Goal: Information Seeking & Learning: Learn about a topic

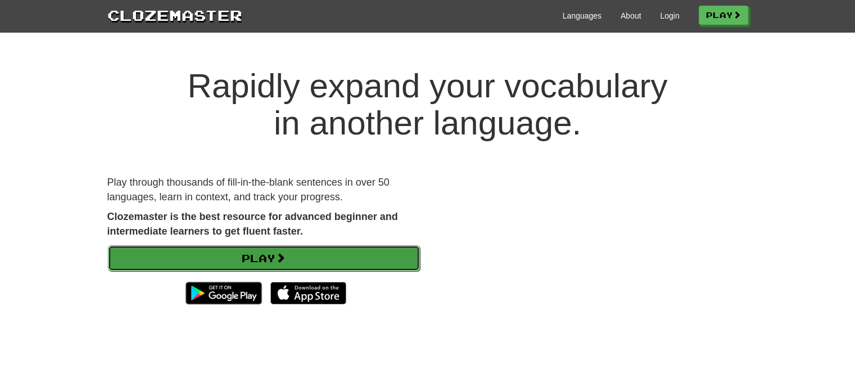
click at [326, 247] on link "Play" at bounding box center [264, 258] width 312 height 26
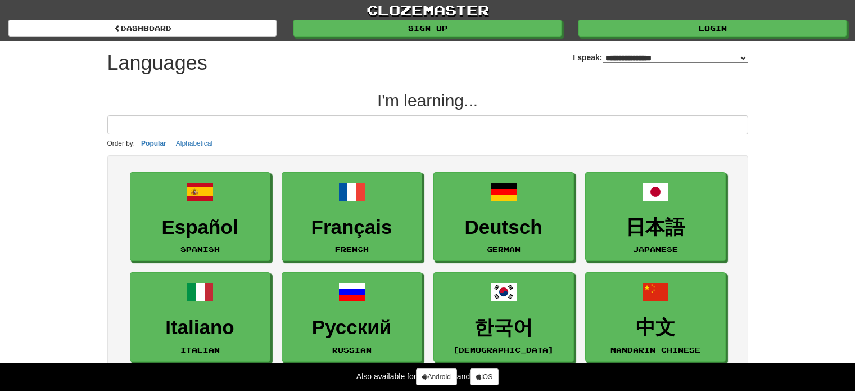
select select "*******"
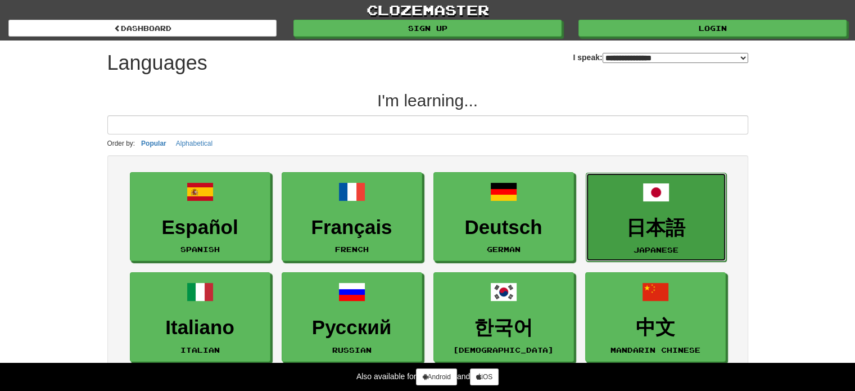
click at [622, 209] on link "日本語 Japanese" at bounding box center [656, 217] width 141 height 89
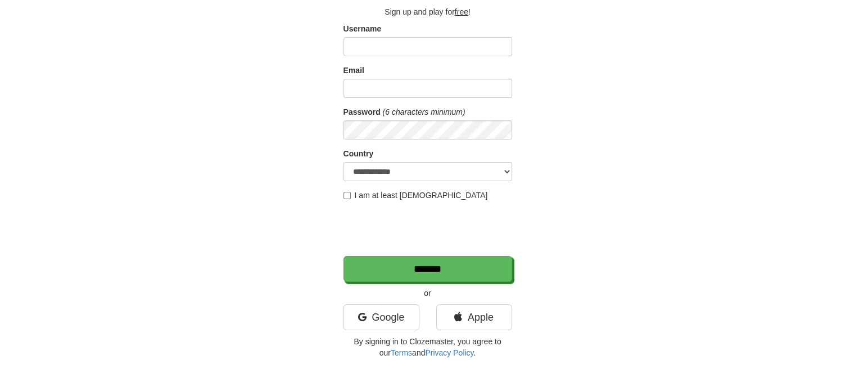
scroll to position [73, 0]
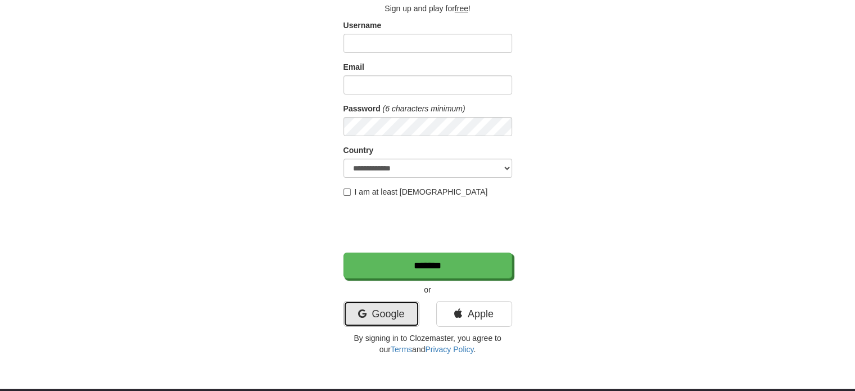
click at [379, 322] on link "Google" at bounding box center [382, 314] width 76 height 26
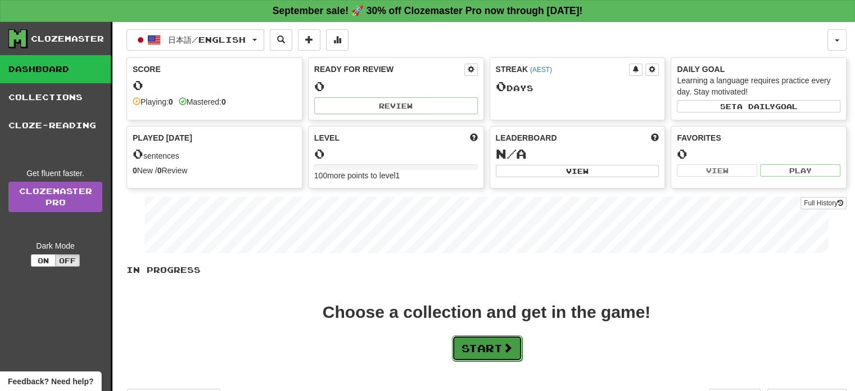
click at [494, 346] on button "Start" at bounding box center [487, 348] width 70 height 26
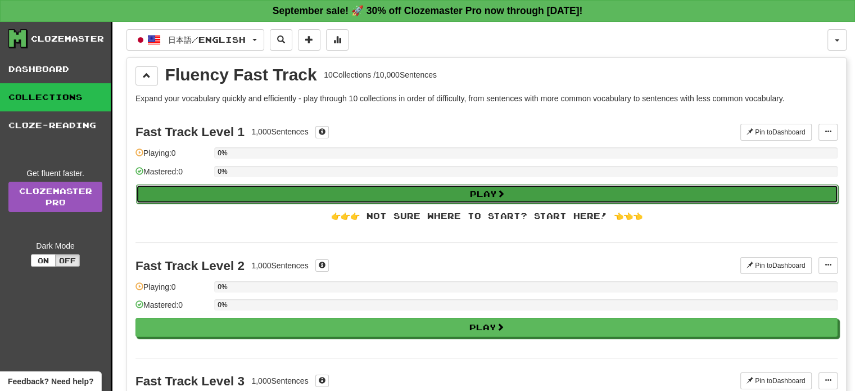
click at [508, 188] on button "Play" at bounding box center [487, 193] width 702 height 19
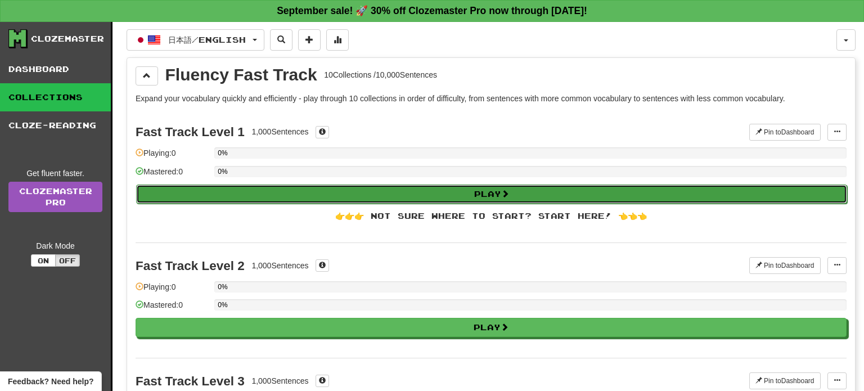
select select "**"
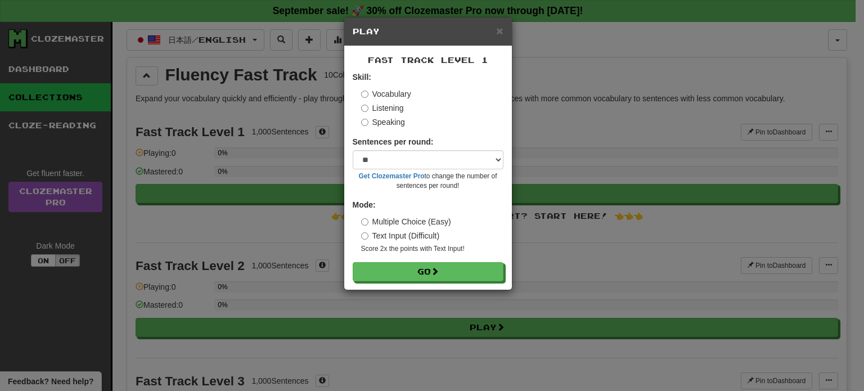
click at [389, 110] on label "Listening" at bounding box center [382, 107] width 43 height 11
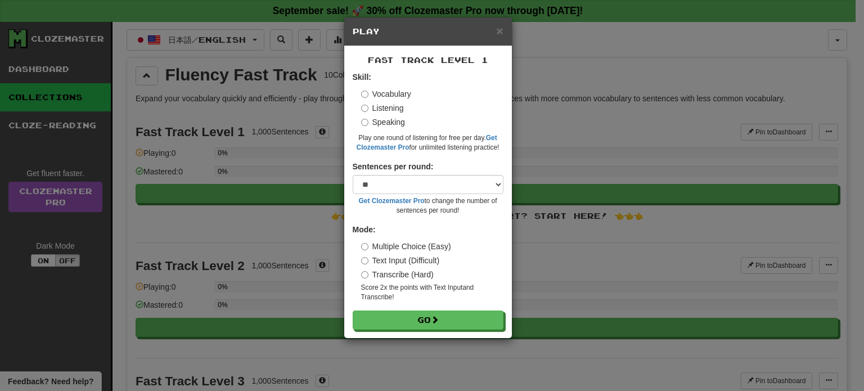
click at [382, 96] on label "Vocabulary" at bounding box center [386, 93] width 50 height 11
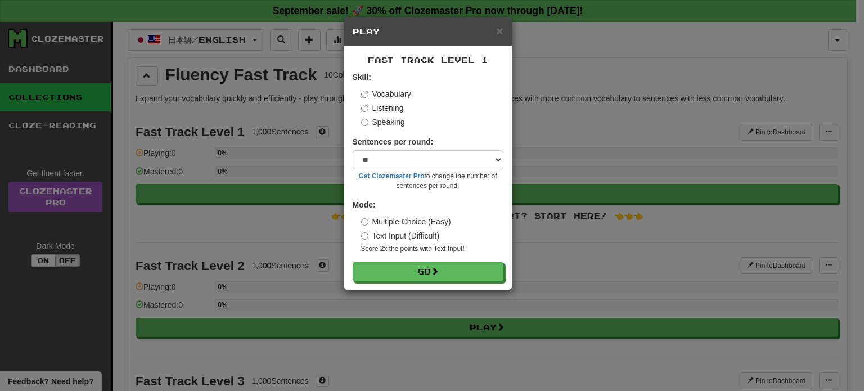
click at [369, 234] on label "Text Input (Difficult)" at bounding box center [400, 235] width 79 height 11
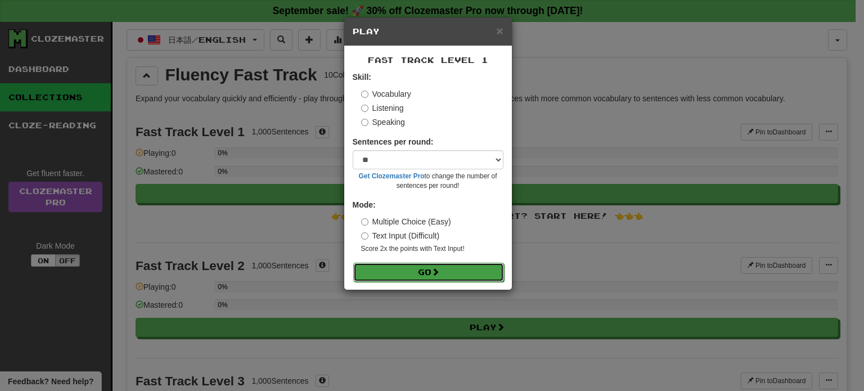
click at [430, 266] on button "Go" at bounding box center [428, 272] width 151 height 19
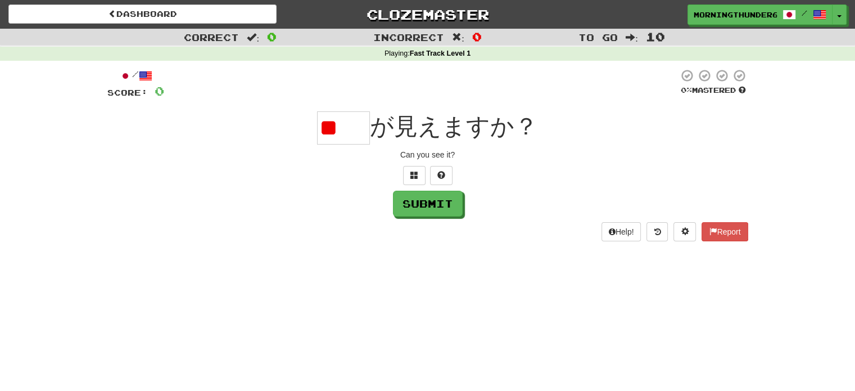
type input "*"
click at [436, 206] on button "Submit" at bounding box center [429, 204] width 70 height 26
click at [365, 127] on input "**" at bounding box center [343, 127] width 53 height 33
type input "*"
type input "**"
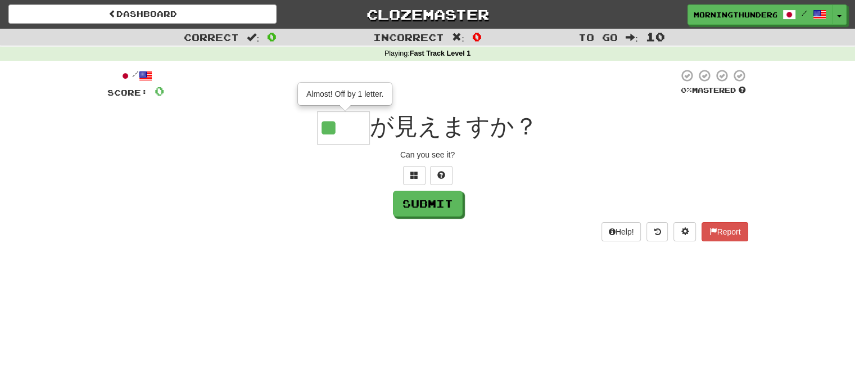
click at [479, 151] on div "Can you see it?" at bounding box center [427, 154] width 641 height 11
click at [427, 201] on button "Submit" at bounding box center [429, 204] width 70 height 26
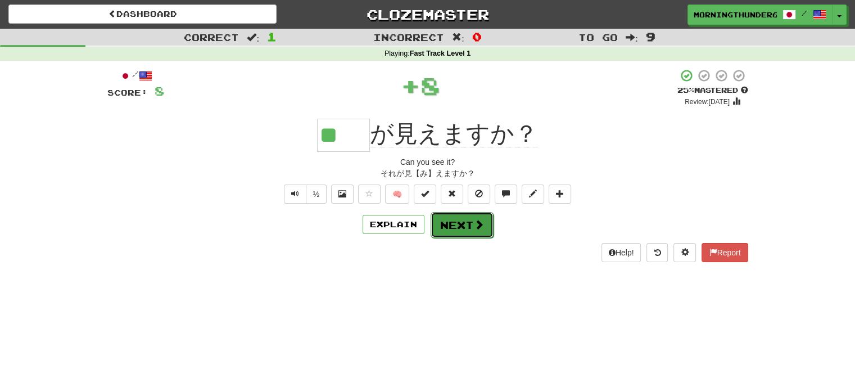
click at [456, 229] on button "Next" at bounding box center [462, 225] width 63 height 26
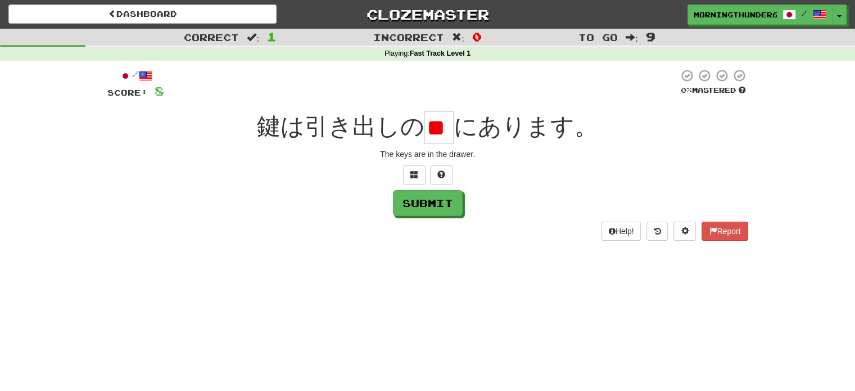
scroll to position [0, 22]
type input "*"
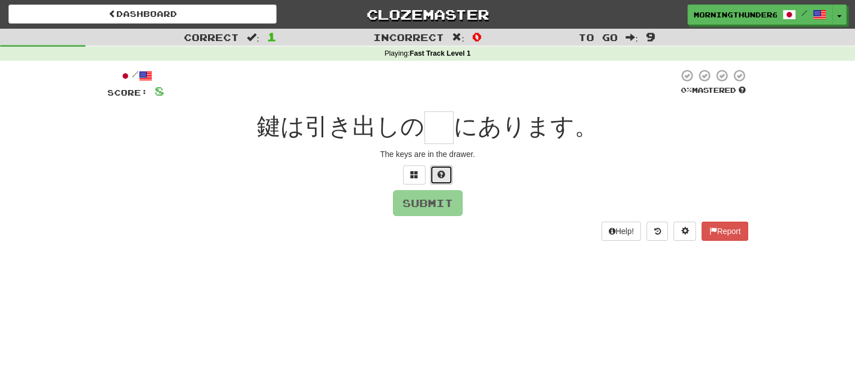
click at [443, 177] on span at bounding box center [441, 174] width 8 height 8
type input "*"
click at [432, 212] on button "Submit" at bounding box center [429, 204] width 70 height 26
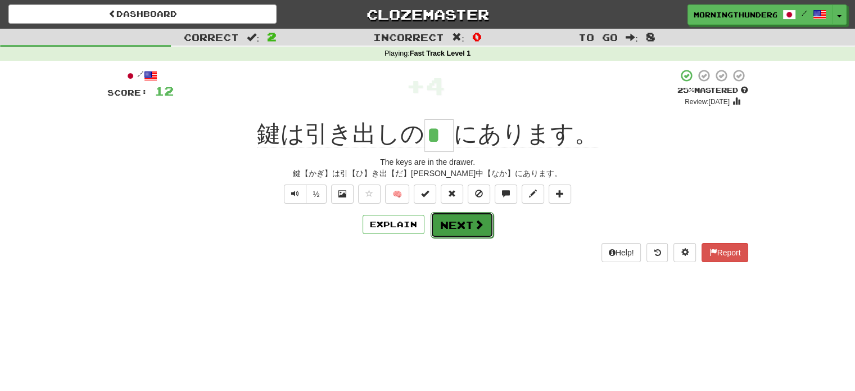
click at [466, 218] on button "Next" at bounding box center [462, 225] width 63 height 26
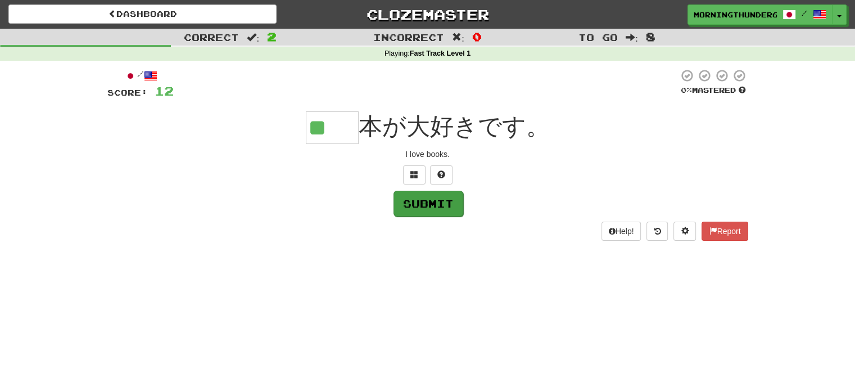
type input "**"
click at [436, 209] on button "Submit" at bounding box center [429, 204] width 70 height 26
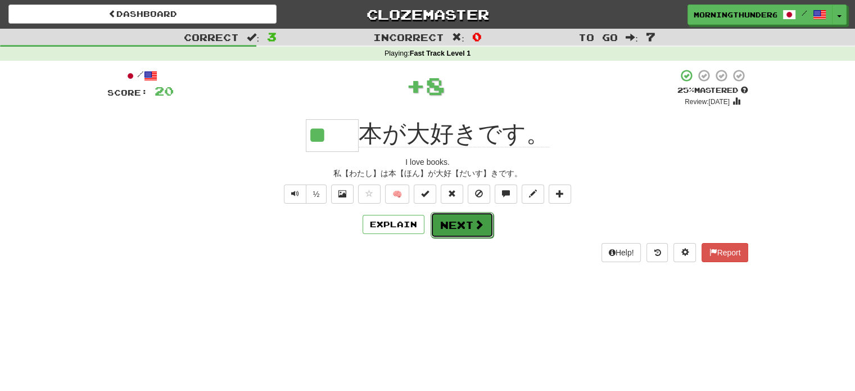
click at [472, 218] on button "Next" at bounding box center [462, 225] width 63 height 26
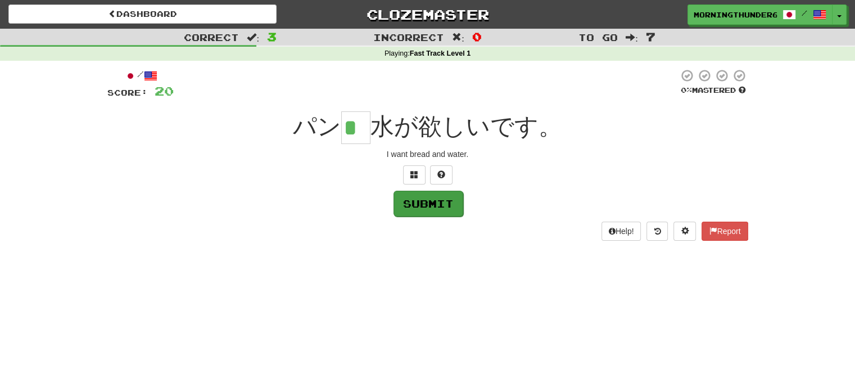
type input "*"
click at [446, 198] on button "Submit" at bounding box center [429, 204] width 70 height 26
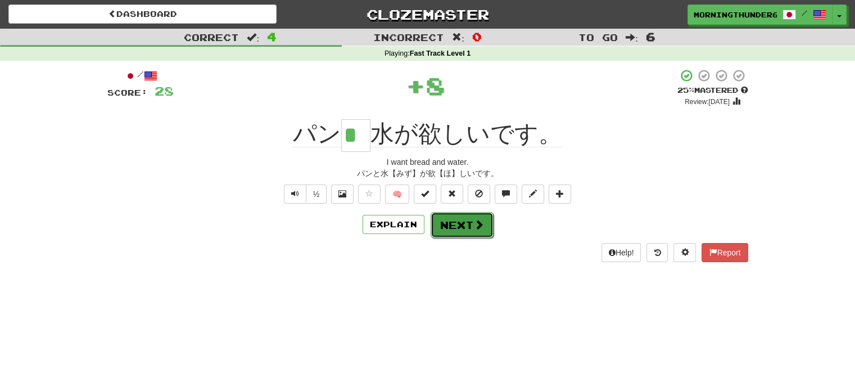
click at [465, 225] on button "Next" at bounding box center [462, 225] width 63 height 26
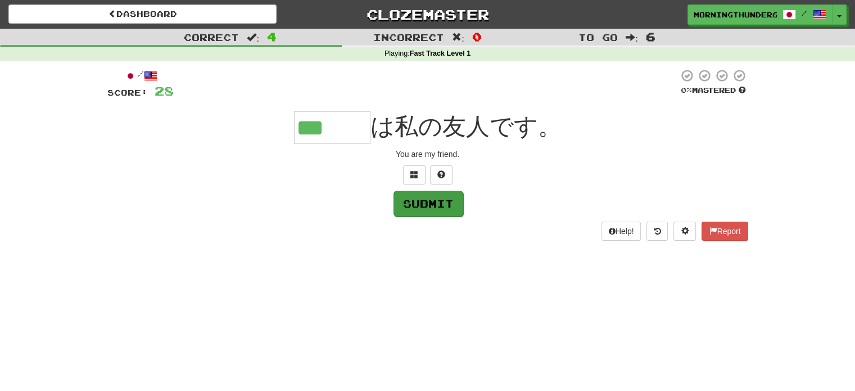
type input "***"
click at [441, 211] on button "Submit" at bounding box center [429, 204] width 70 height 26
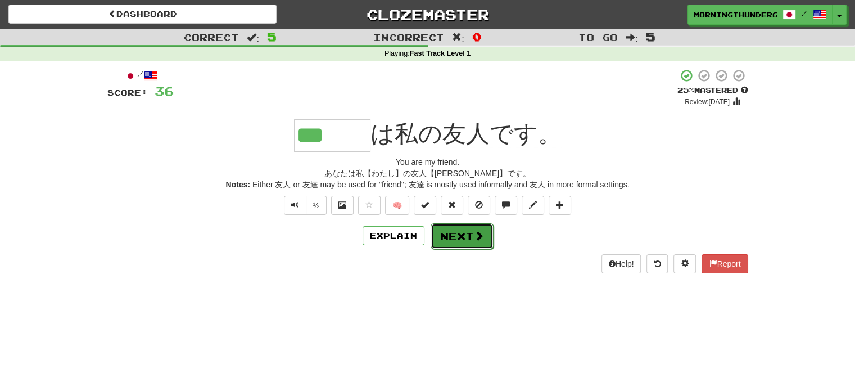
click at [475, 236] on span at bounding box center [479, 236] width 10 height 10
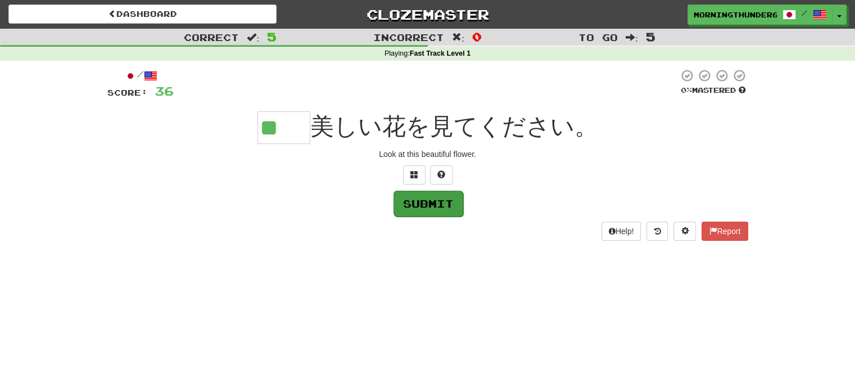
type input "**"
click at [435, 209] on button "Submit" at bounding box center [429, 204] width 70 height 26
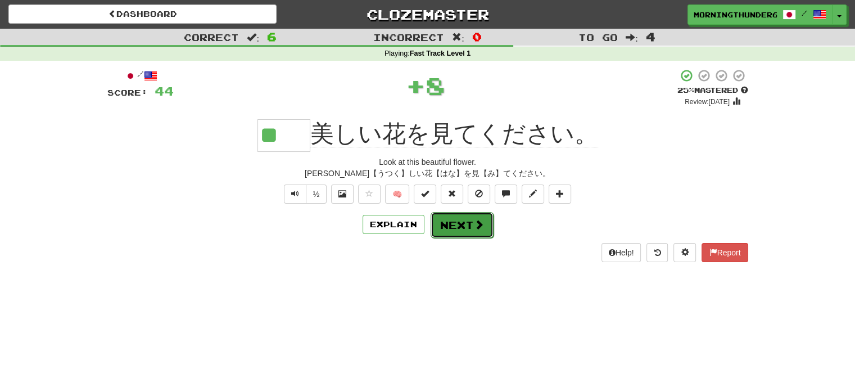
click at [474, 228] on span at bounding box center [479, 224] width 10 height 10
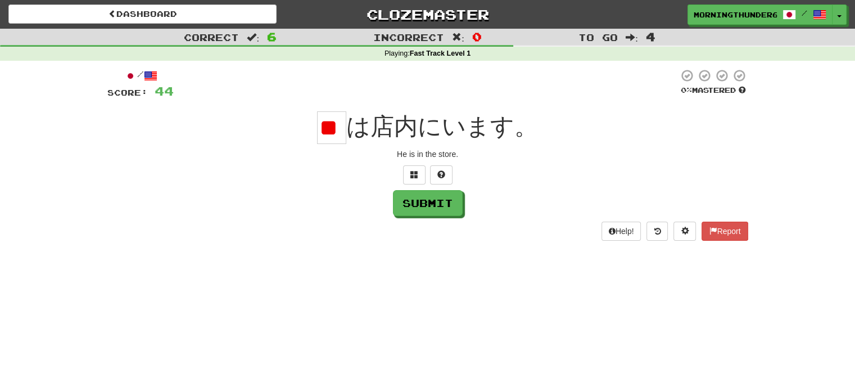
scroll to position [0, 22]
type input "*"
click at [443, 200] on button "Submit" at bounding box center [429, 204] width 70 height 26
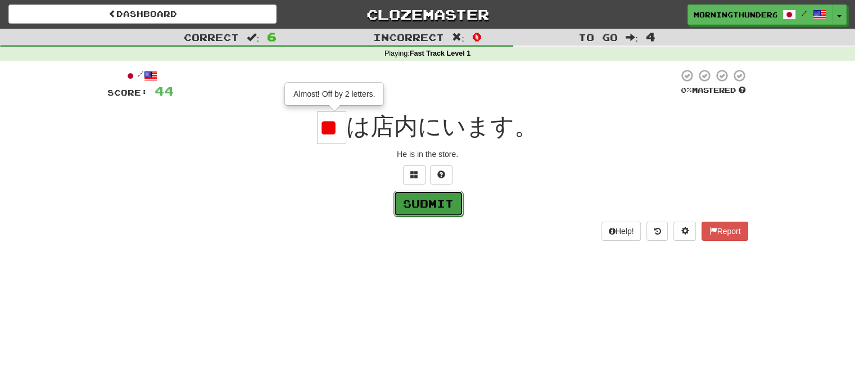
scroll to position [0, 0]
click at [342, 124] on input "**" at bounding box center [331, 127] width 29 height 33
click at [447, 177] on button at bounding box center [441, 174] width 22 height 19
type input "*"
drag, startPoint x: 322, startPoint y: 132, endPoint x: 379, endPoint y: 133, distance: 57.4
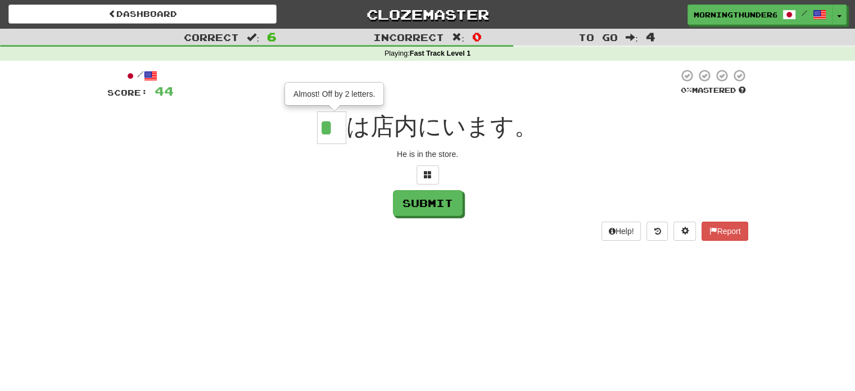
click at [379, 133] on div "* Almost! Off by 2 letters. は店内にいます。" at bounding box center [427, 127] width 641 height 33
drag, startPoint x: 335, startPoint y: 131, endPoint x: 327, endPoint y: 128, distance: 8.4
click at [327, 128] on input "*" at bounding box center [331, 127] width 29 height 33
type input "*"
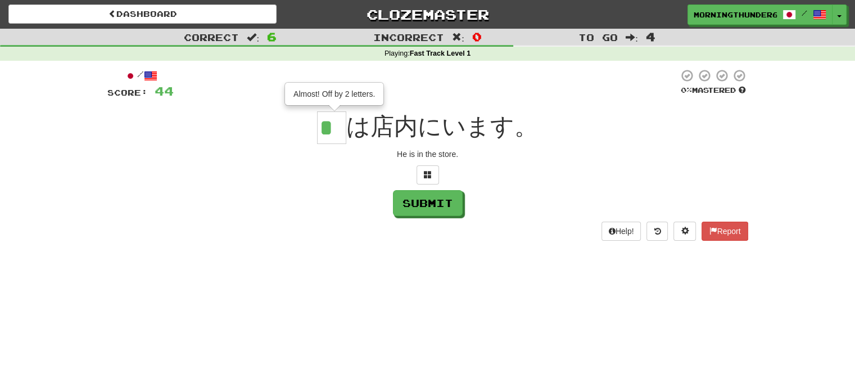
scroll to position [0, 0]
click at [450, 204] on button "Submit" at bounding box center [429, 204] width 70 height 26
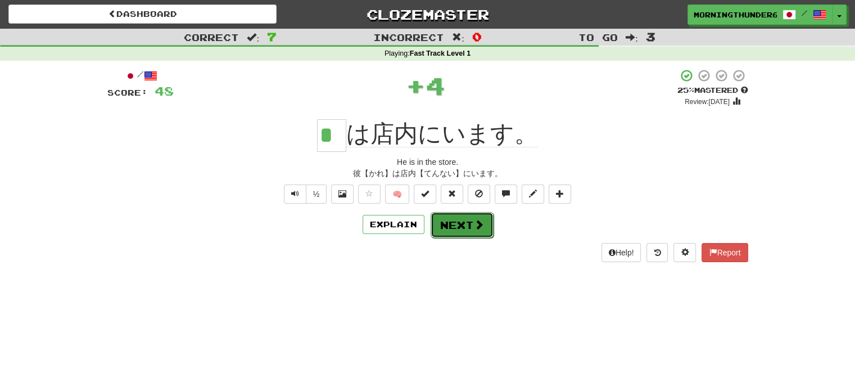
click at [467, 229] on button "Next" at bounding box center [462, 225] width 63 height 26
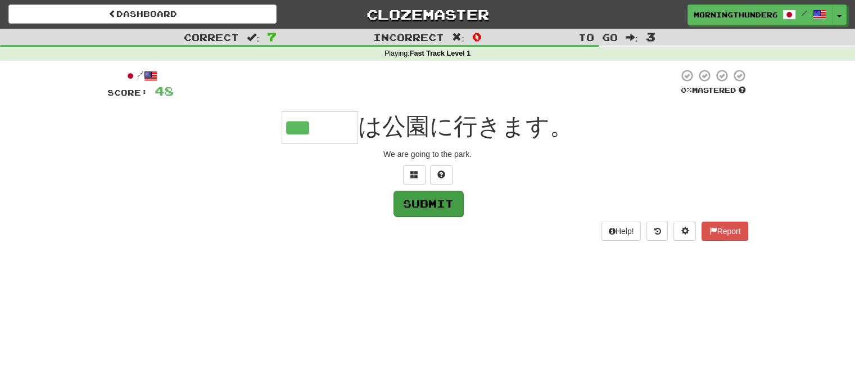
type input "***"
click at [436, 207] on button "Submit" at bounding box center [429, 204] width 70 height 26
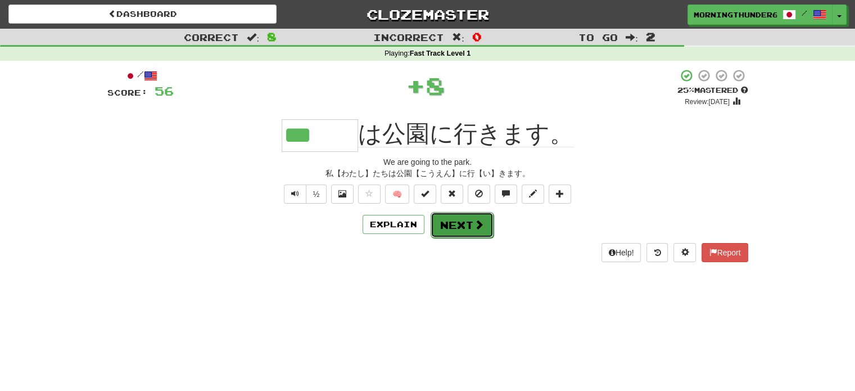
click at [448, 215] on button "Next" at bounding box center [462, 225] width 63 height 26
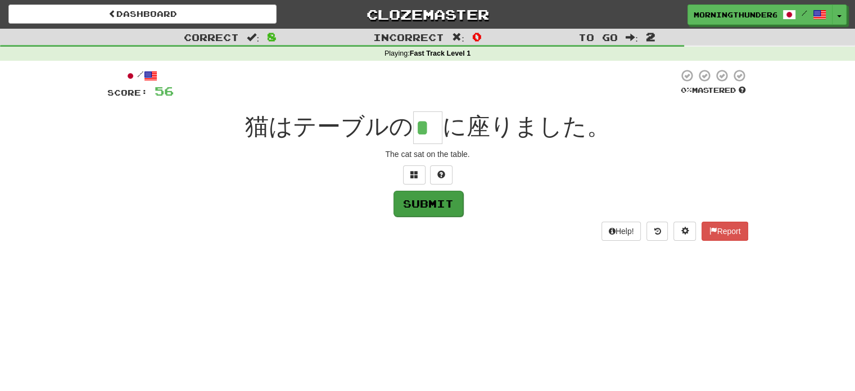
type input "*"
click at [443, 212] on button "Submit" at bounding box center [429, 204] width 70 height 26
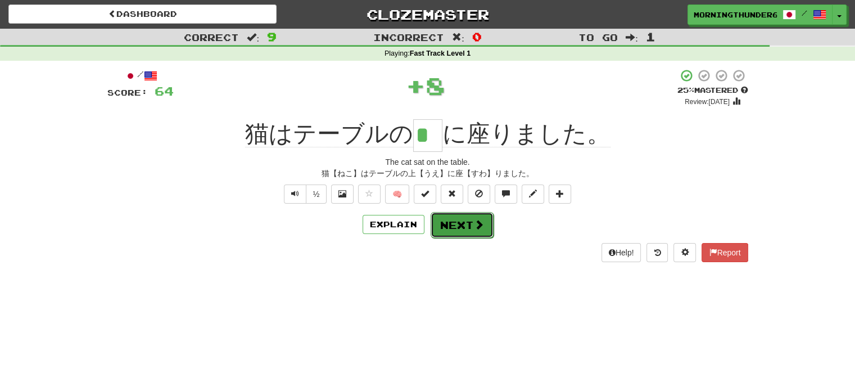
click at [466, 227] on button "Next" at bounding box center [462, 225] width 63 height 26
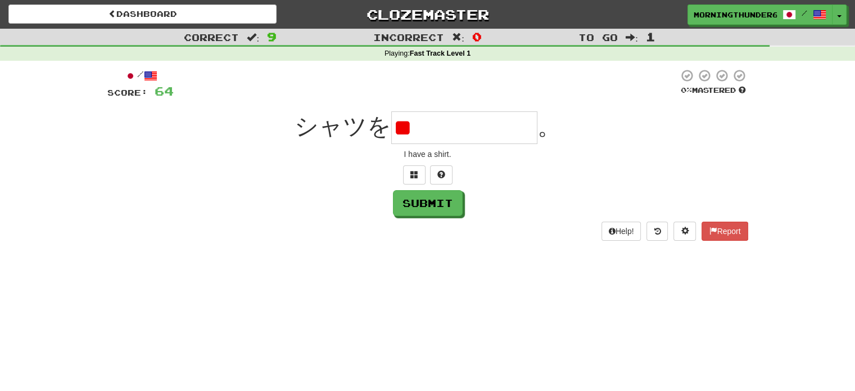
type input "*"
click at [445, 175] on button at bounding box center [441, 174] width 22 height 19
click at [427, 201] on button "Submit" at bounding box center [429, 204] width 70 height 26
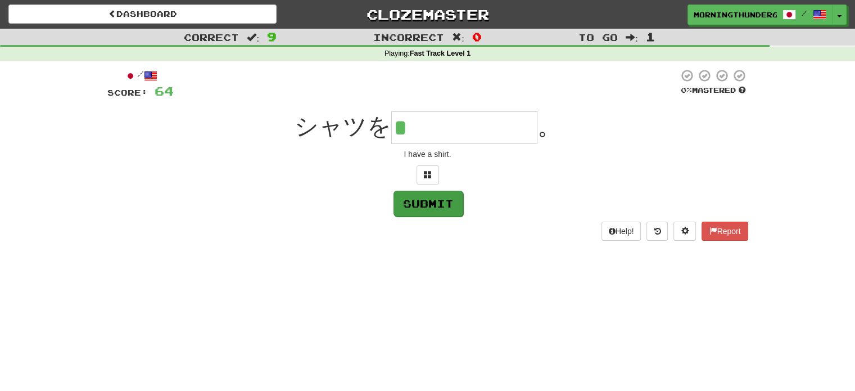
type input "******"
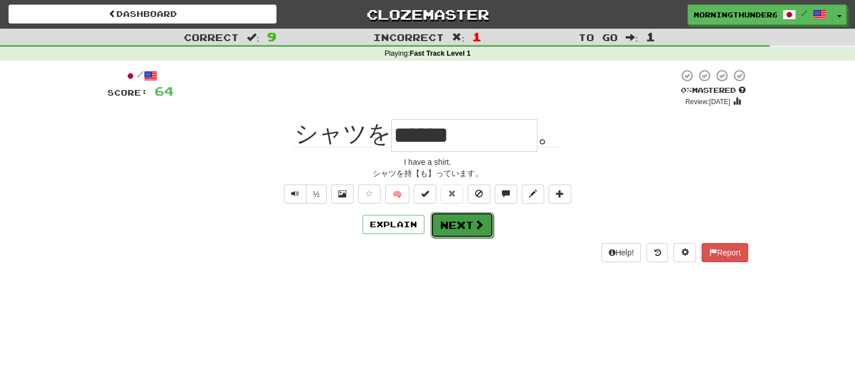
click at [474, 222] on span at bounding box center [479, 224] width 10 height 10
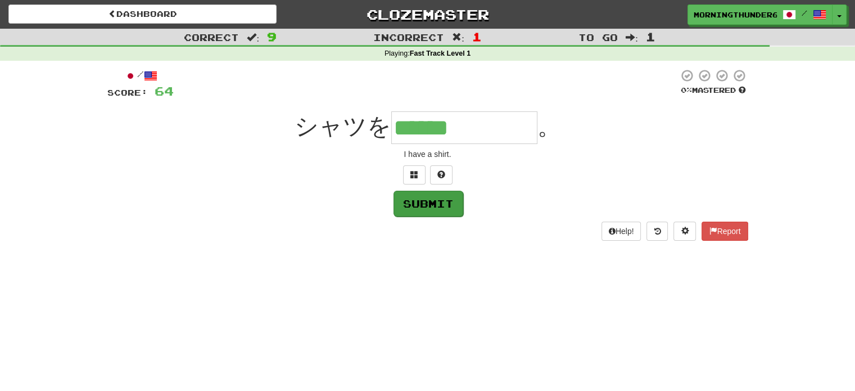
type input "******"
click at [425, 210] on button "Submit" at bounding box center [429, 204] width 70 height 26
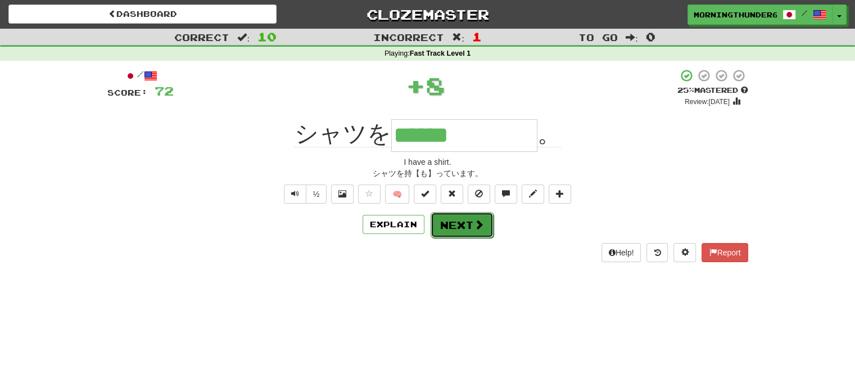
click at [462, 227] on button "Next" at bounding box center [462, 225] width 63 height 26
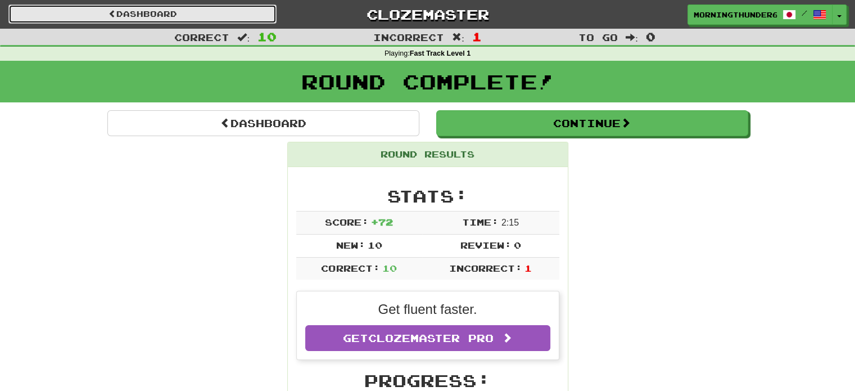
click at [137, 15] on link "Dashboard" at bounding box center [142, 13] width 268 height 19
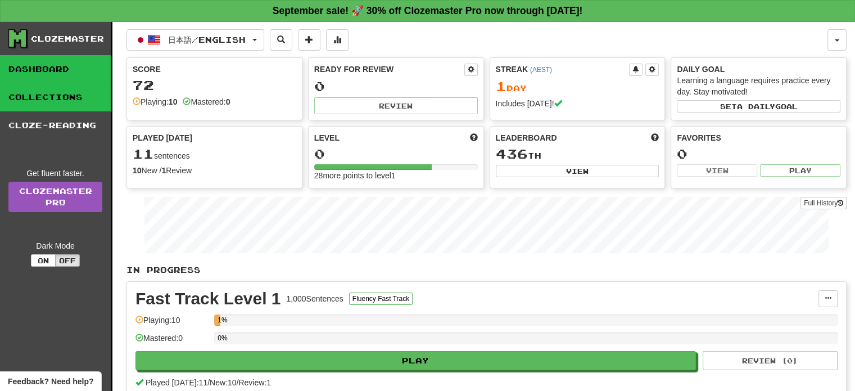
click at [85, 89] on link "Collections" at bounding box center [55, 97] width 111 height 28
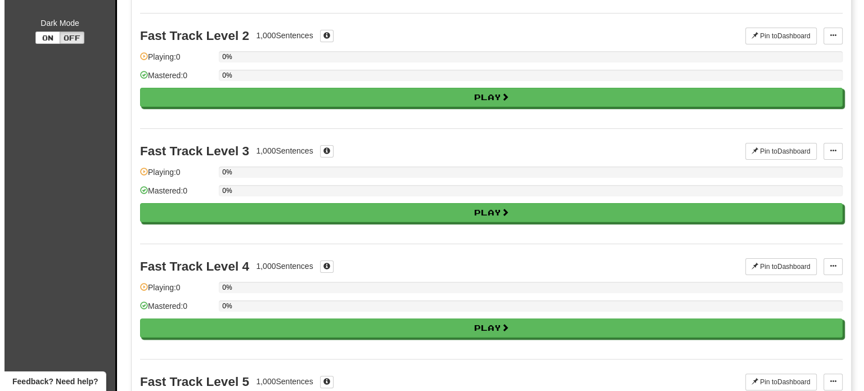
scroll to position [224, 0]
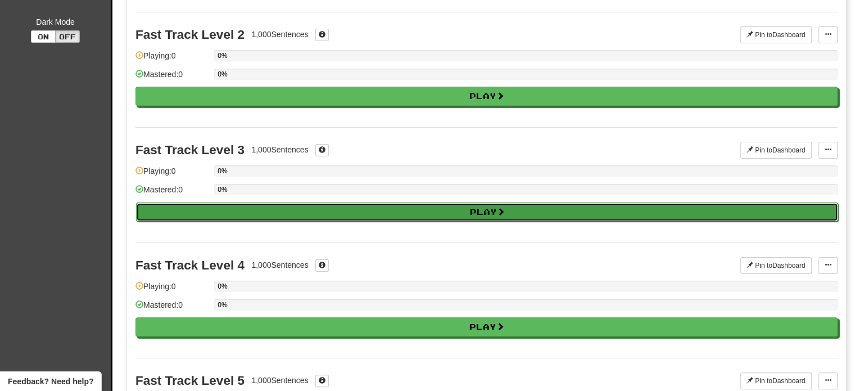
click at [432, 213] on button "Play" at bounding box center [487, 211] width 702 height 19
select select "**"
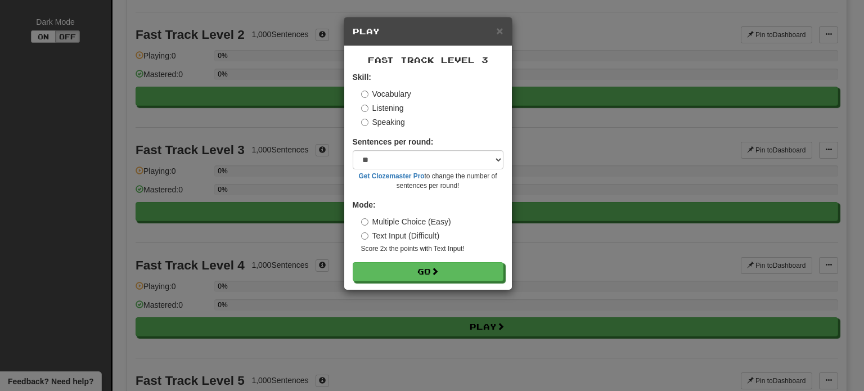
click at [390, 112] on label "Listening" at bounding box center [382, 107] width 43 height 11
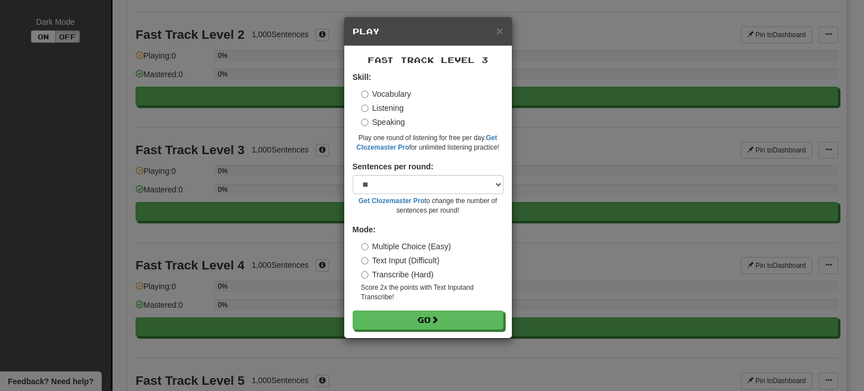
click at [390, 99] on label "Vocabulary" at bounding box center [386, 93] width 50 height 11
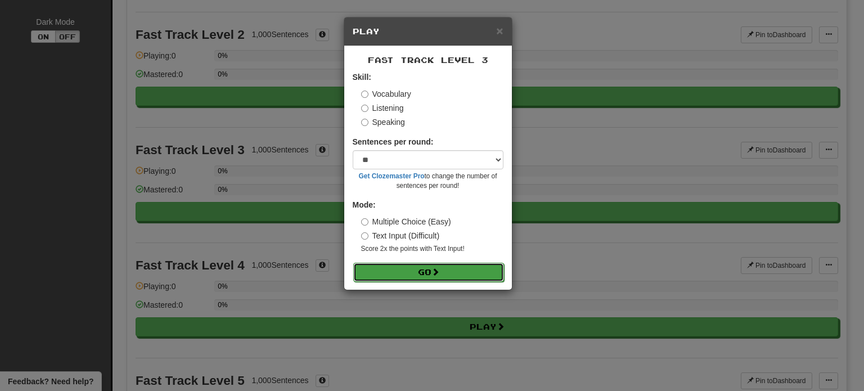
click at [425, 277] on button "Go" at bounding box center [428, 272] width 151 height 19
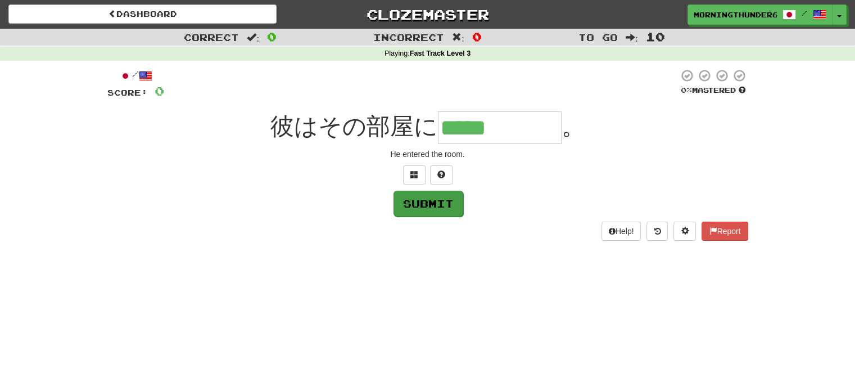
type input "*****"
click at [432, 213] on button "Submit" at bounding box center [429, 204] width 70 height 26
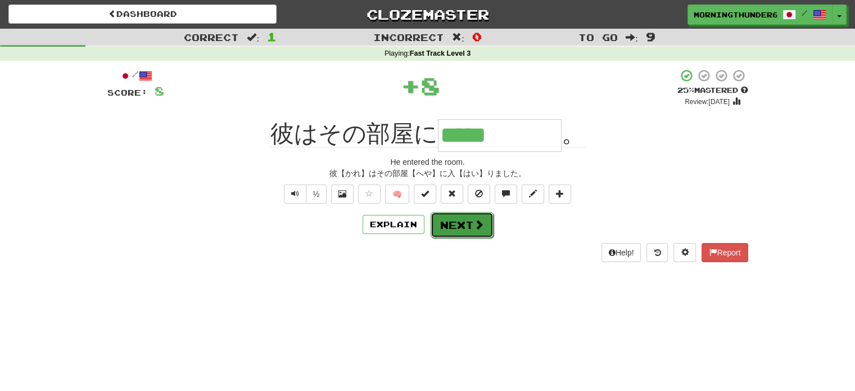
click at [468, 221] on button "Next" at bounding box center [462, 225] width 63 height 26
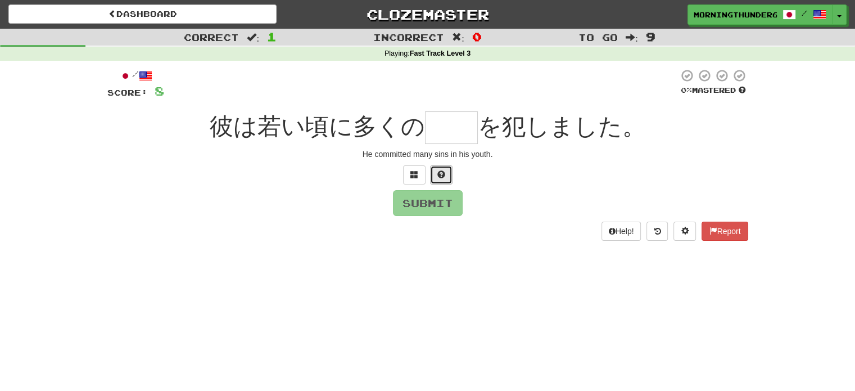
click at [439, 168] on button at bounding box center [441, 174] width 22 height 19
click at [434, 199] on button "Submit" at bounding box center [429, 204] width 70 height 26
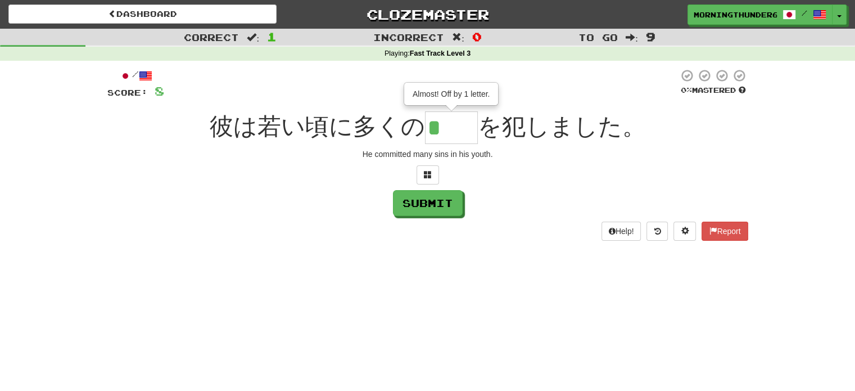
click at [459, 146] on div "/ Score: 8 0 % Mastered 彼は若い頃に多くの * Almost! Off by 1 letter. を犯しました。 He committ…" at bounding box center [427, 155] width 641 height 172
click at [420, 183] on button at bounding box center [428, 174] width 22 height 19
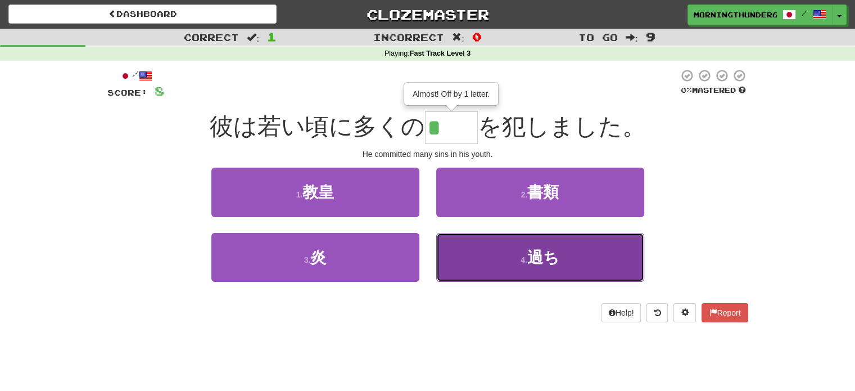
click at [542, 263] on span "過ち" at bounding box center [543, 257] width 32 height 17
type input "**"
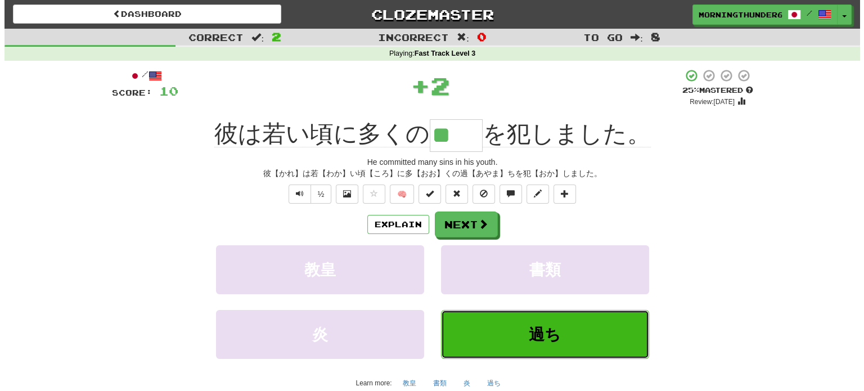
scroll to position [47, 0]
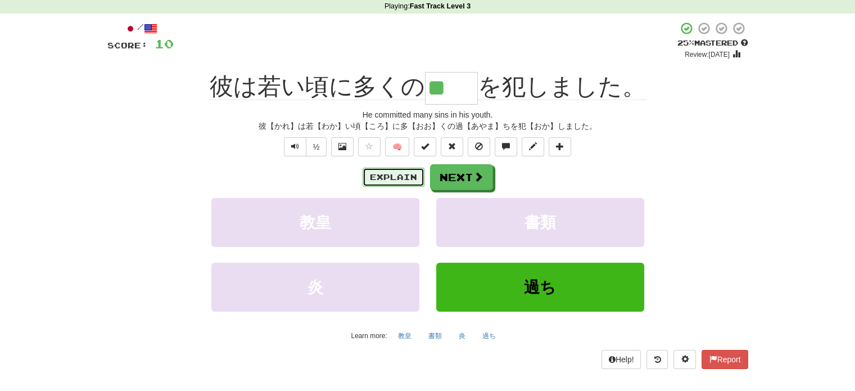
click at [396, 178] on button "Explain" at bounding box center [394, 177] width 62 height 19
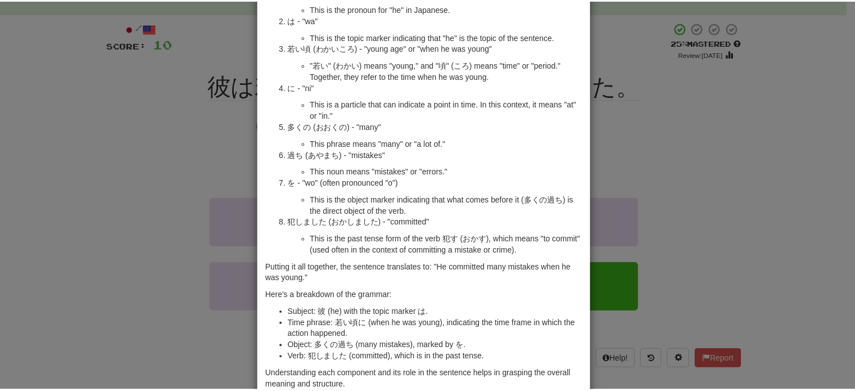
scroll to position [0, 0]
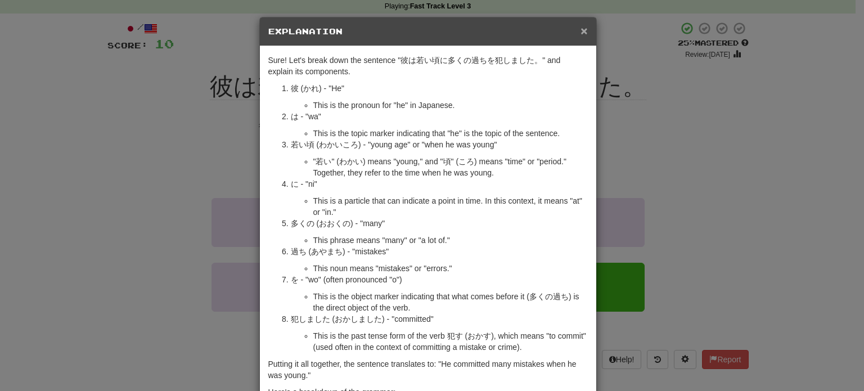
click at [580, 35] on span "×" at bounding box center [583, 30] width 7 height 13
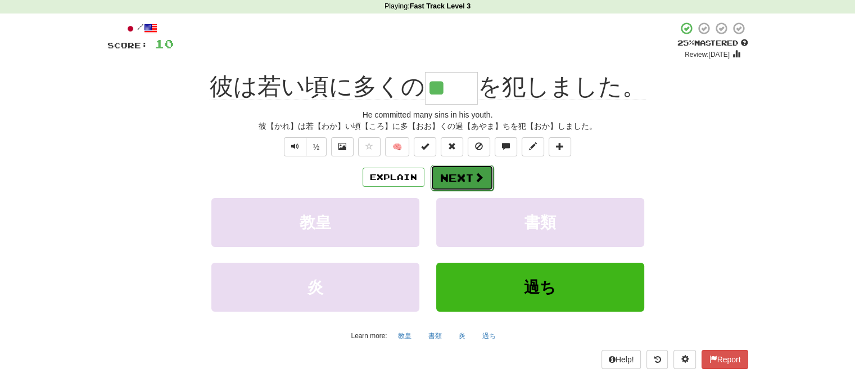
click at [466, 186] on button "Next" at bounding box center [462, 178] width 63 height 26
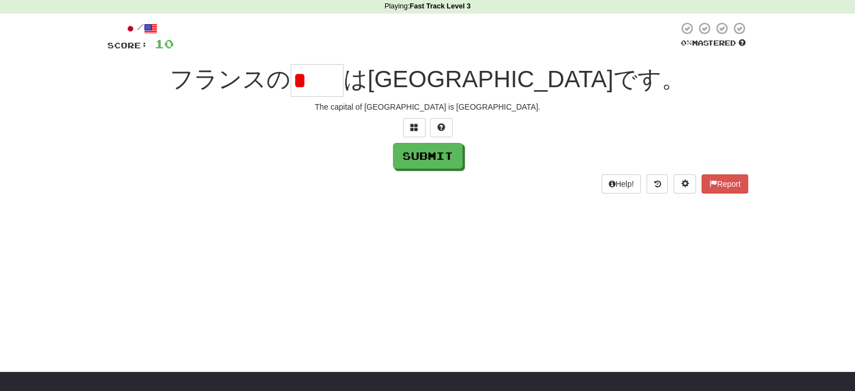
click at [344, 82] on input "*" at bounding box center [317, 80] width 53 height 33
click at [428, 160] on button "Submit" at bounding box center [429, 156] width 70 height 26
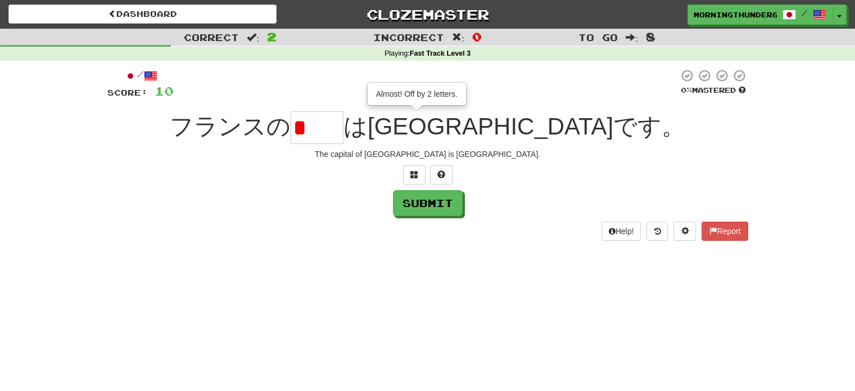
click at [344, 125] on input "*" at bounding box center [317, 127] width 53 height 33
click at [344, 128] on input "*" at bounding box center [317, 127] width 53 height 33
click at [436, 179] on button at bounding box center [441, 174] width 22 height 19
type input "*"
drag, startPoint x: 407, startPoint y: 125, endPoint x: 440, endPoint y: 127, distance: 33.8
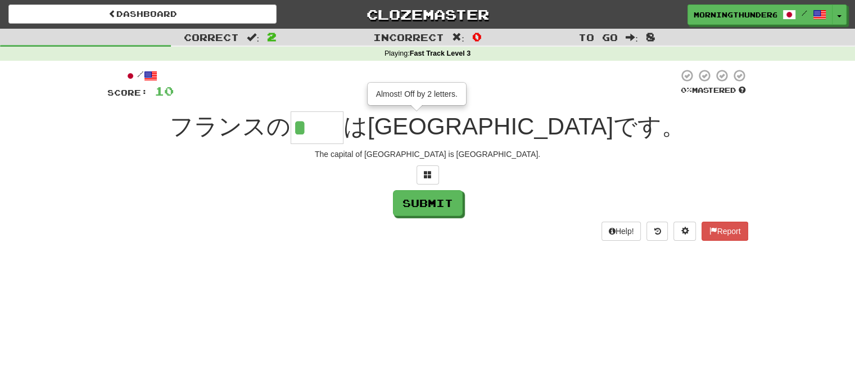
click at [344, 127] on input "*" at bounding box center [317, 127] width 53 height 33
click at [430, 199] on button "Submit" at bounding box center [429, 204] width 70 height 26
